Goal: Use online tool/utility: Utilize a website feature to perform a specific function

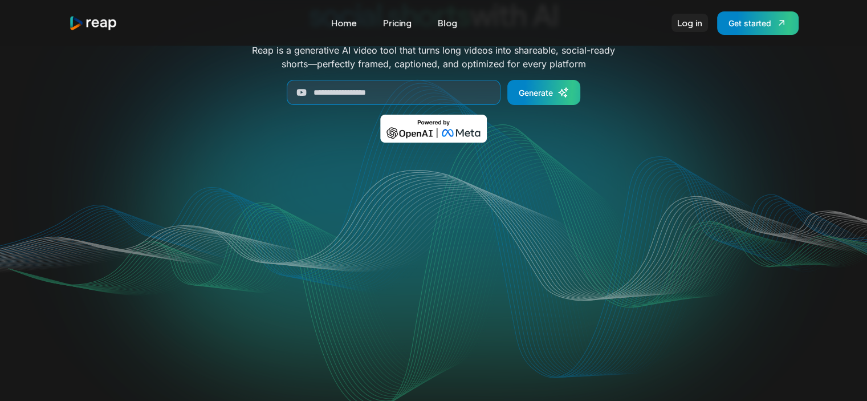
click at [687, 21] on link "Log in" at bounding box center [690, 23] width 36 height 18
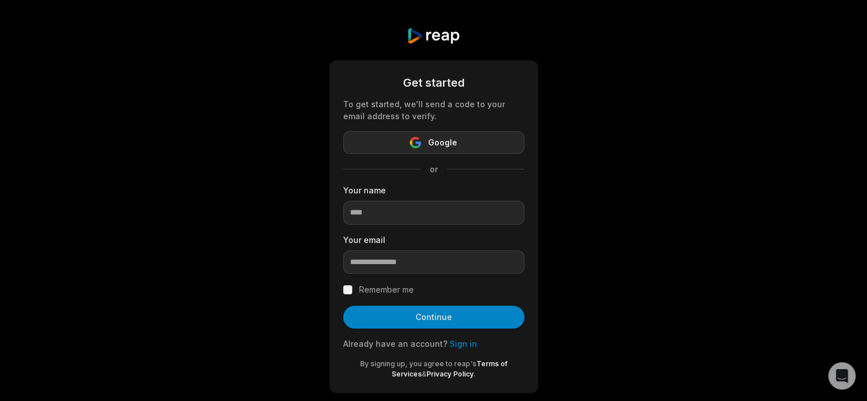
click at [423, 142] on button "Google" at bounding box center [433, 142] width 181 height 23
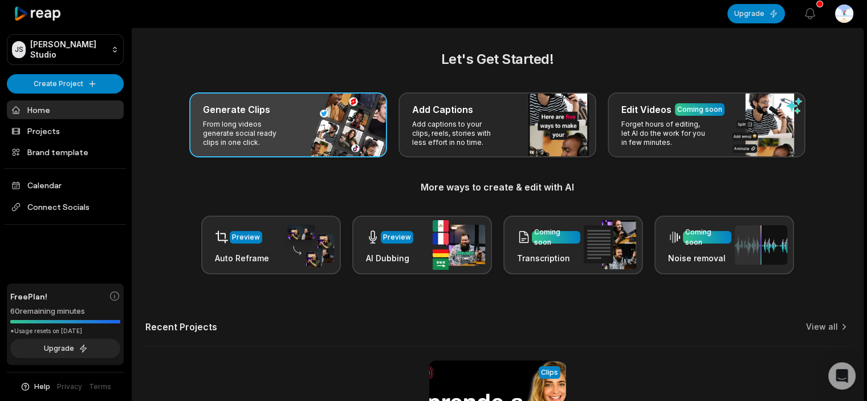
click at [267, 113] on h3 "Generate Clips" at bounding box center [236, 110] width 67 height 14
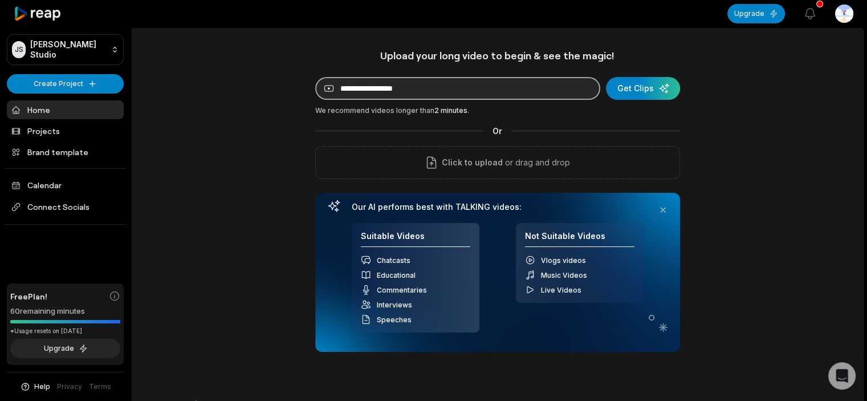
paste input "**********"
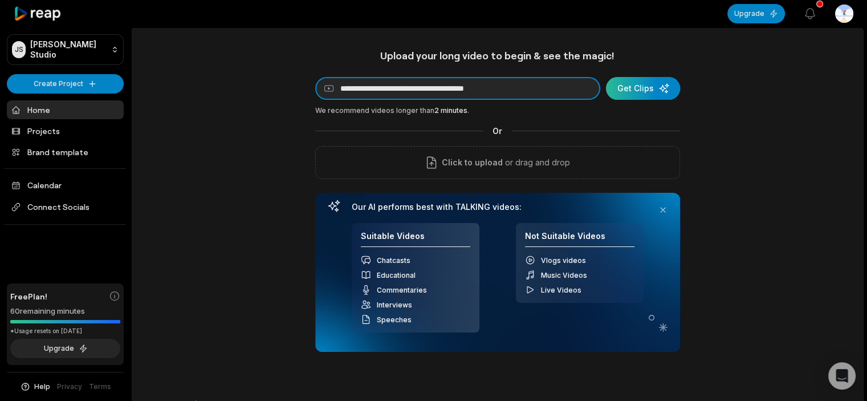
type input "**********"
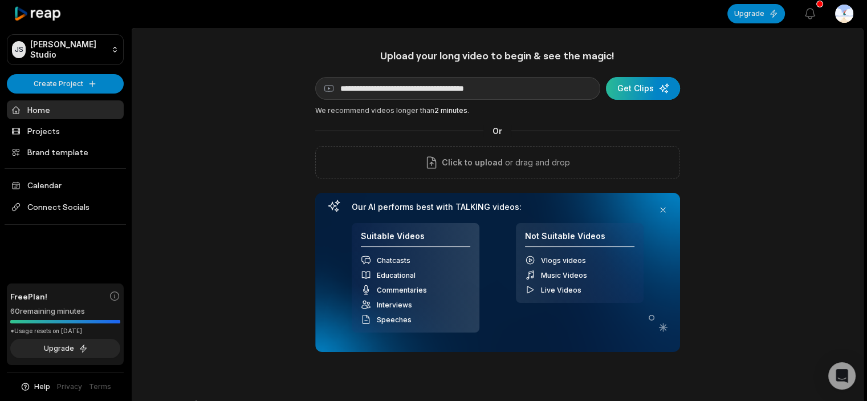
click at [646, 86] on div "submit" at bounding box center [643, 88] width 74 height 23
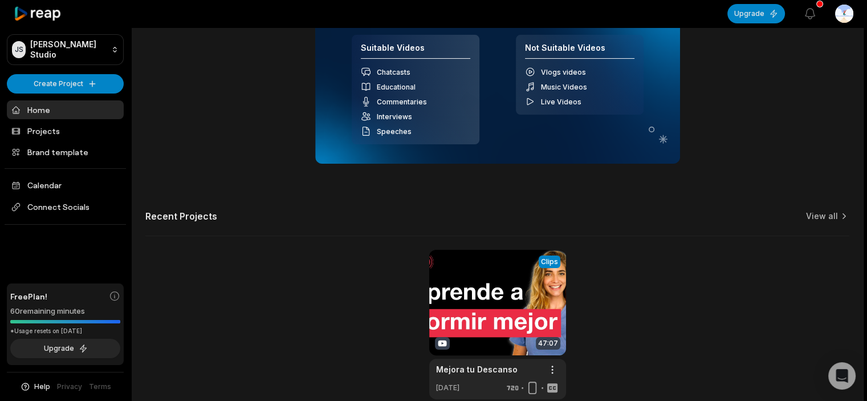
scroll to position [148, 0]
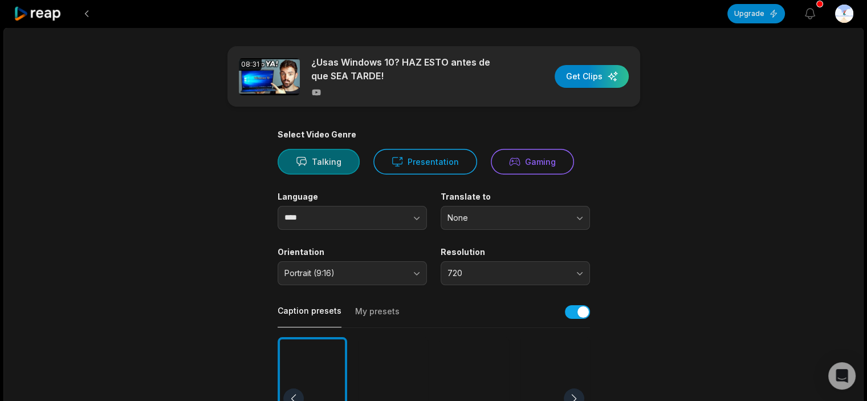
click at [322, 156] on button "Talking" at bounding box center [319, 162] width 82 height 26
click at [846, 7] on html "Upgrade View notifications Open user menu 08:31 ¿Usas Windows 10? HAZ ESTO ante…" at bounding box center [438, 200] width 876 height 401
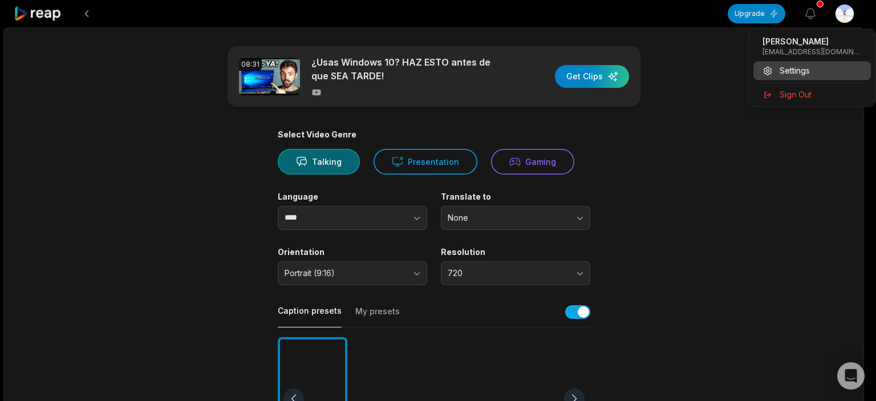
click at [794, 67] on span "Settings" at bounding box center [795, 70] width 30 height 12
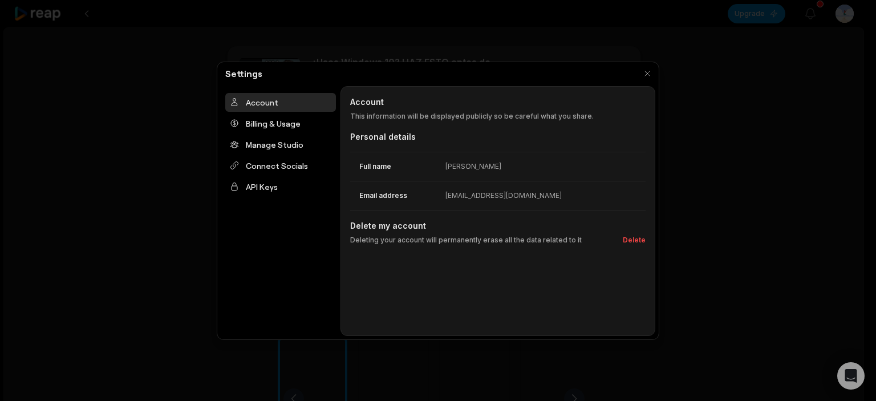
click at [198, 202] on div at bounding box center [438, 200] width 876 height 401
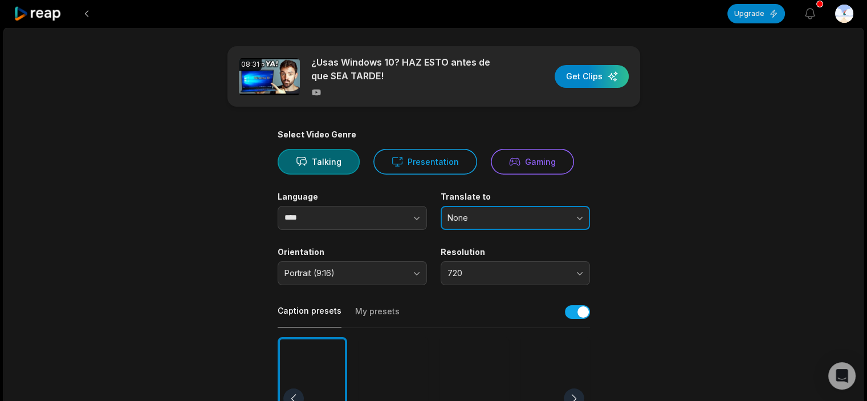
click at [489, 218] on span "None" at bounding box center [508, 218] width 120 height 10
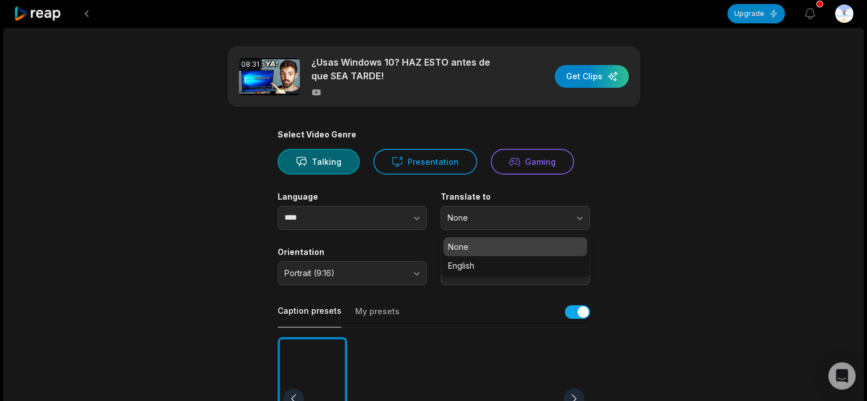
click at [186, 223] on main "08:31 ¿Usas Windows 10? HAZ ESTO antes de que SEA TARDE! Get Clips Select Video…" at bounding box center [434, 395] width 552 height 699
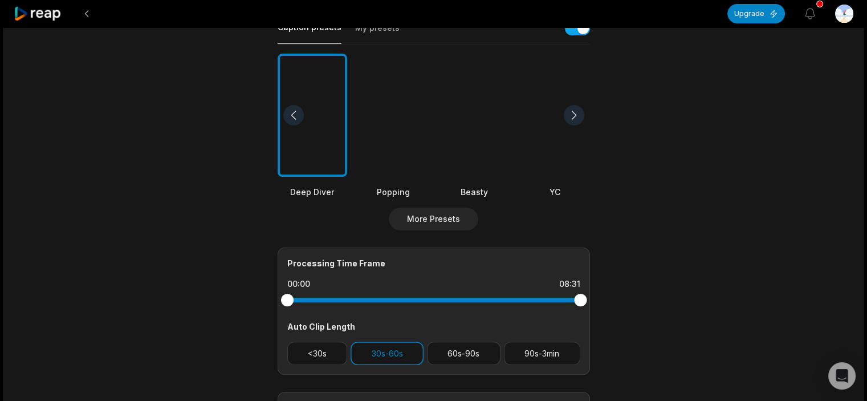
scroll to position [342, 0]
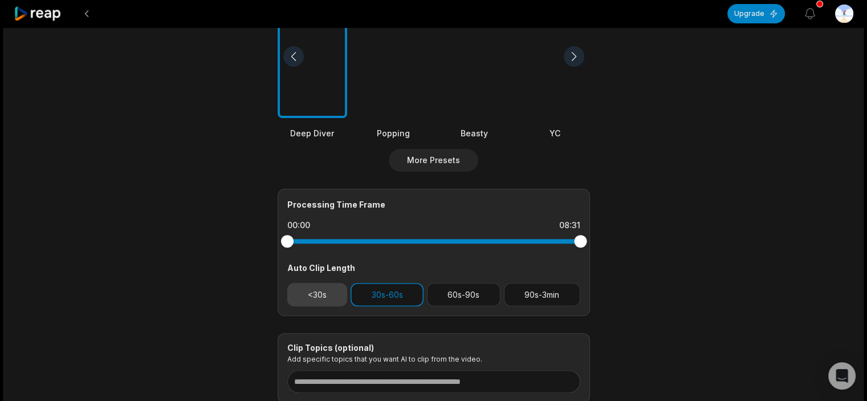
click at [323, 289] on button "<30s" at bounding box center [317, 294] width 60 height 23
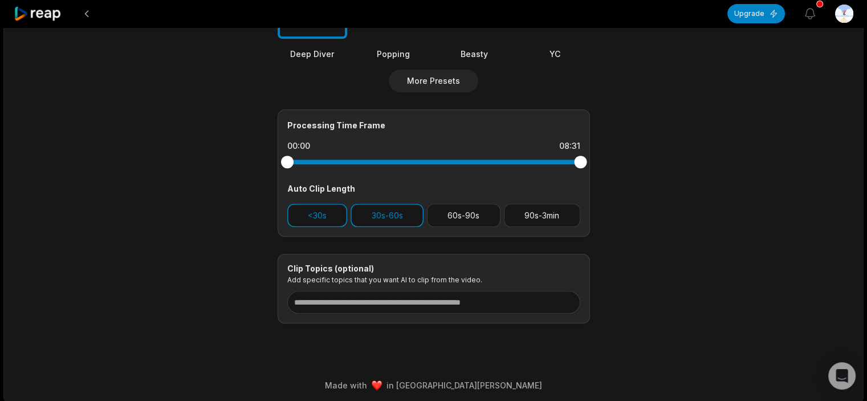
scroll to position [425, 0]
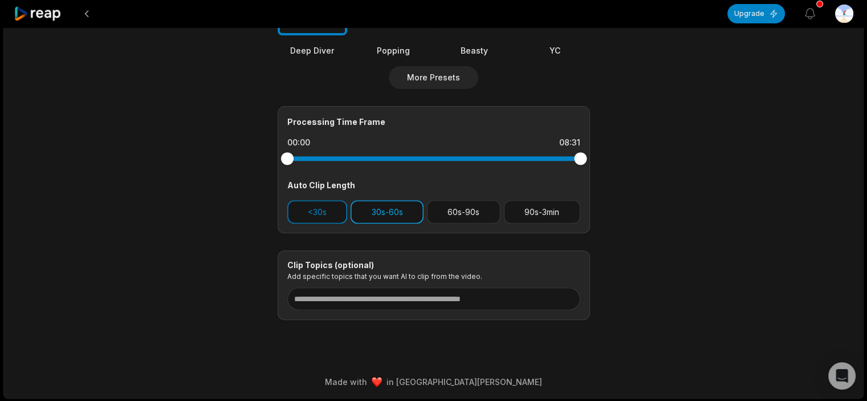
click at [374, 213] on button "30s-60s" at bounding box center [387, 211] width 73 height 23
click at [335, 212] on button "<30s" at bounding box center [317, 211] width 60 height 23
click at [313, 212] on button "<30s" at bounding box center [317, 211] width 60 height 23
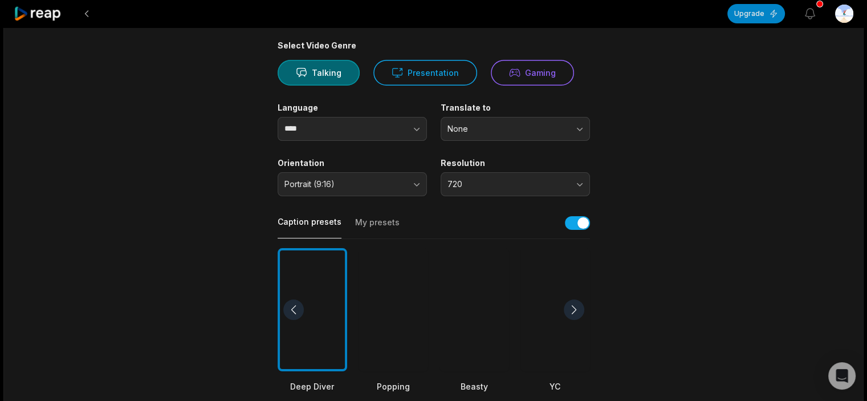
scroll to position [0, 0]
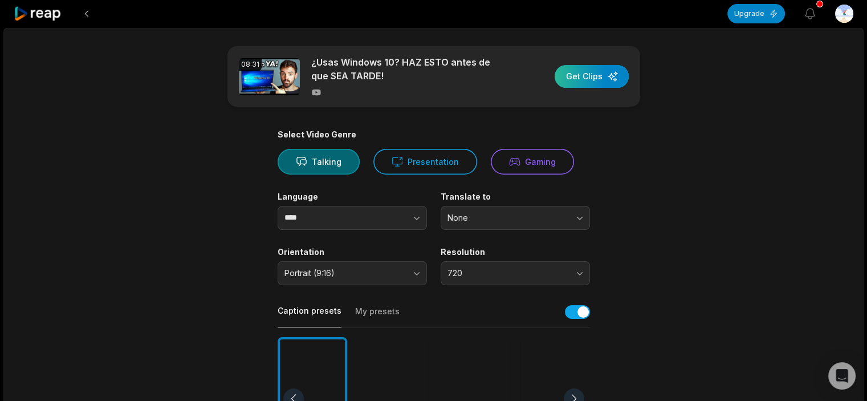
click at [600, 78] on div "button" at bounding box center [592, 76] width 74 height 23
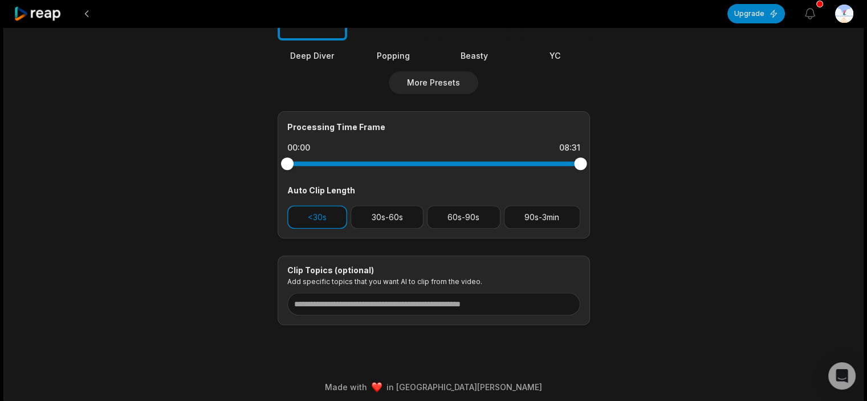
scroll to position [425, 0]
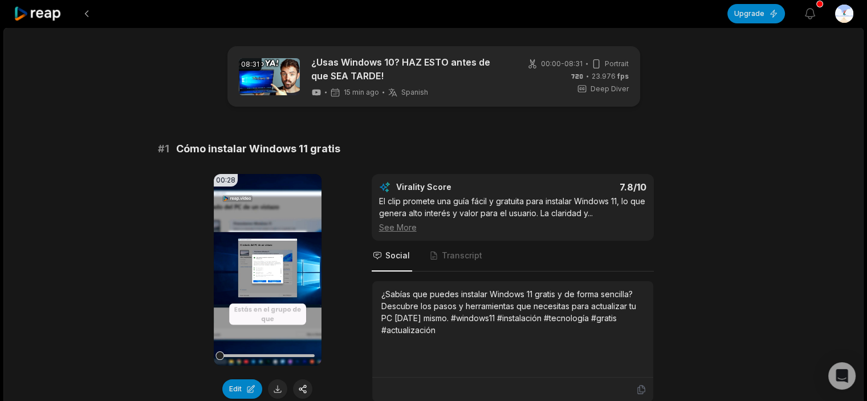
click at [269, 246] on video "Your browser does not support mp4 format." at bounding box center [268, 270] width 108 height 192
